Goal: Find specific fact: Find contact information

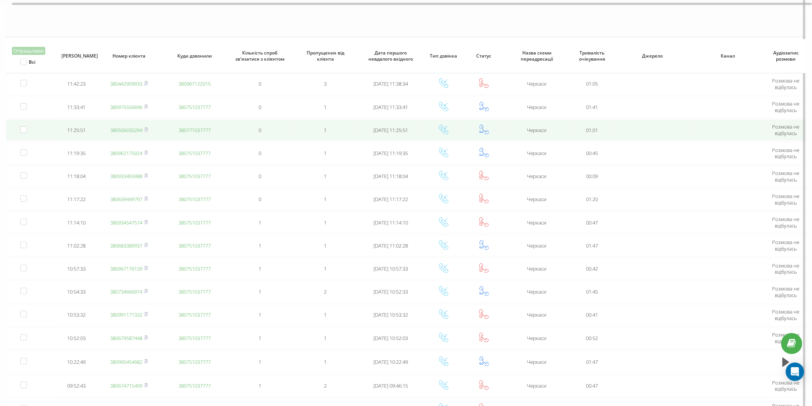
scroll to position [98, 0]
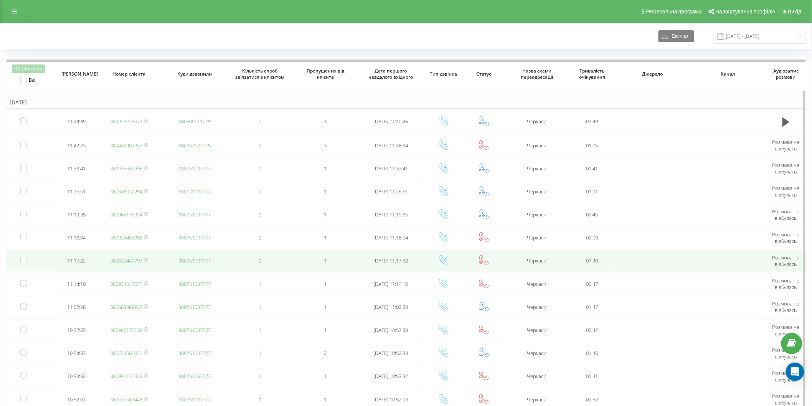
click at [134, 257] on link "380639449797" at bounding box center [126, 260] width 32 height 7
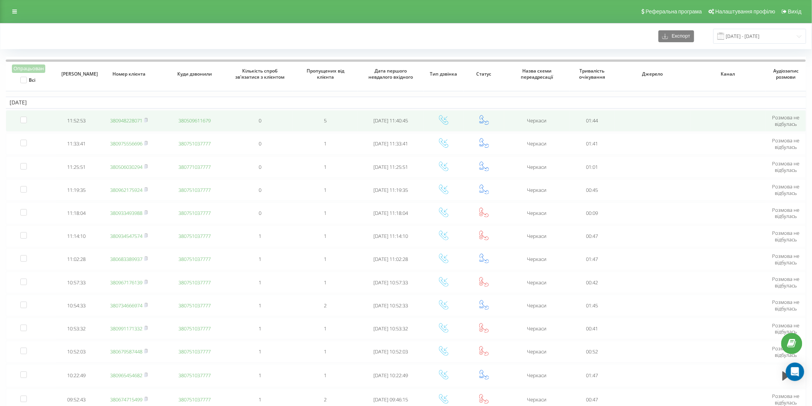
click at [128, 122] on link "380948228071" at bounding box center [126, 120] width 32 height 7
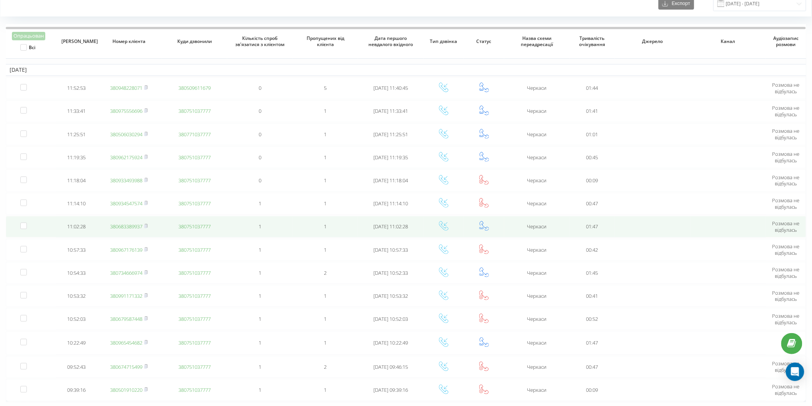
scroll to position [53, 0]
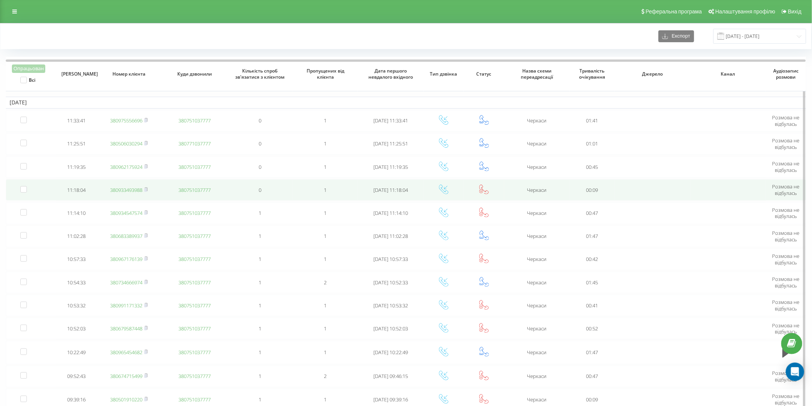
click at [130, 187] on link "380933493988" at bounding box center [126, 189] width 32 height 7
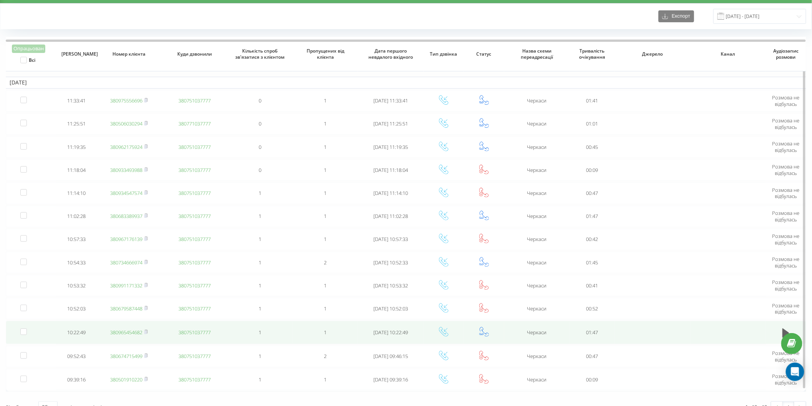
scroll to position [30, 0]
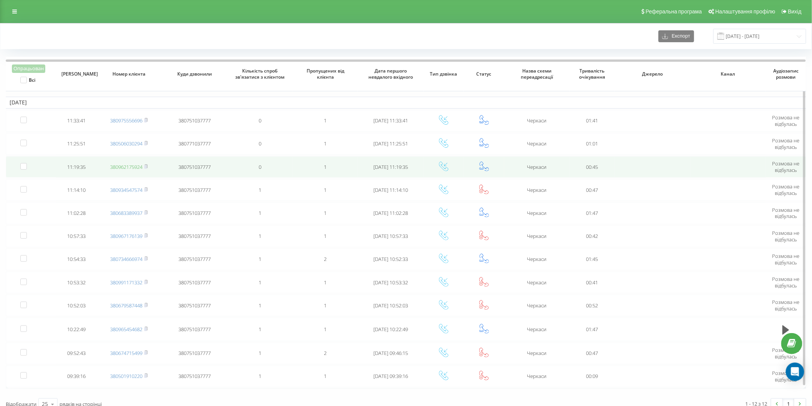
click at [125, 165] on link "380962175924" at bounding box center [126, 166] width 32 height 7
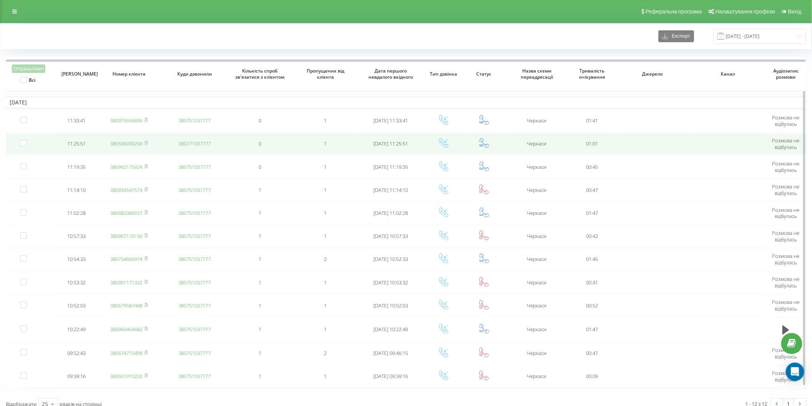
click at [120, 144] on link "380506030294" at bounding box center [126, 143] width 32 height 7
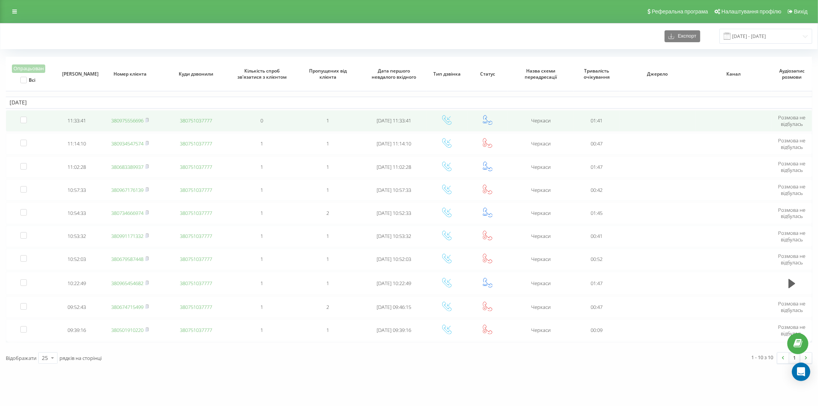
click at [125, 118] on link "380975556696" at bounding box center [127, 120] width 32 height 7
click at [116, 118] on link "380933141777" at bounding box center [127, 120] width 32 height 7
click at [122, 121] on link "380443210210" at bounding box center [127, 120] width 32 height 7
